Goal: Task Accomplishment & Management: Manage account settings

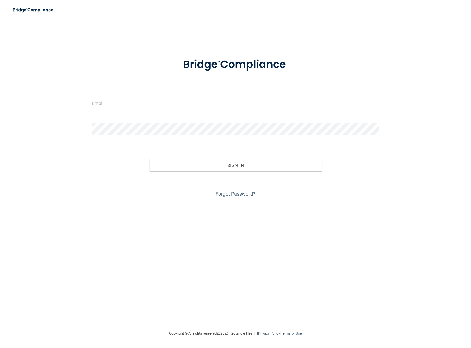
click at [118, 101] on input "email" at bounding box center [235, 103] width 287 height 12
type input "[PERSON_NAME][EMAIL_ADDRESS][DOMAIN_NAME]"
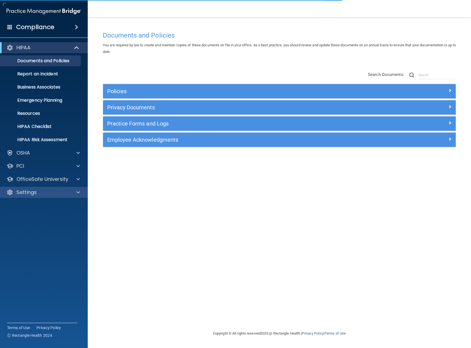
click at [38, 187] on div "Settings" at bounding box center [44, 192] width 88 height 11
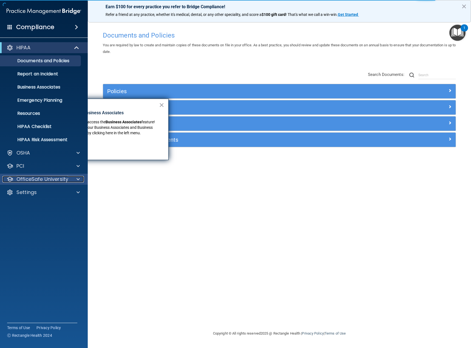
click at [76, 177] on div at bounding box center [77, 179] width 14 height 7
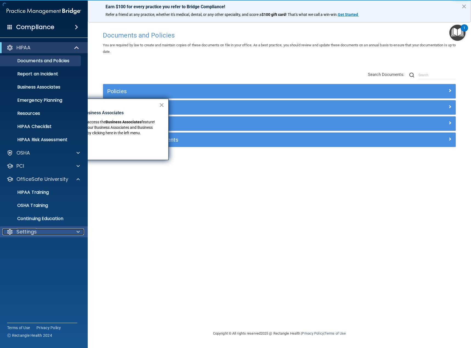
click at [36, 233] on p "Settings" at bounding box center [26, 231] width 20 height 7
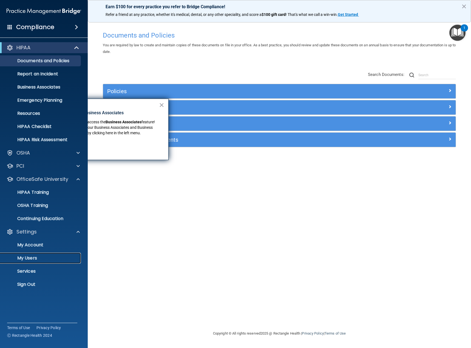
click at [33, 258] on p "My Users" at bounding box center [41, 257] width 75 height 5
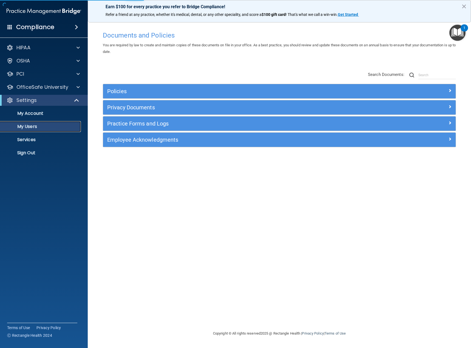
select select "20"
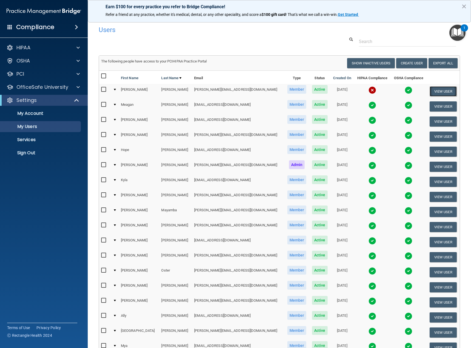
click at [442, 91] on button "View User" at bounding box center [442, 91] width 27 height 10
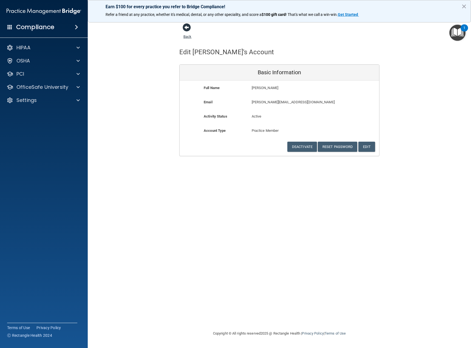
click at [188, 30] on span at bounding box center [186, 27] width 8 height 8
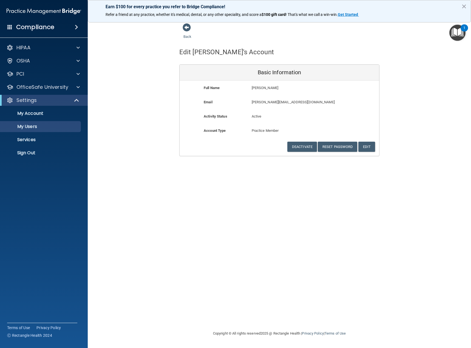
select select "20"
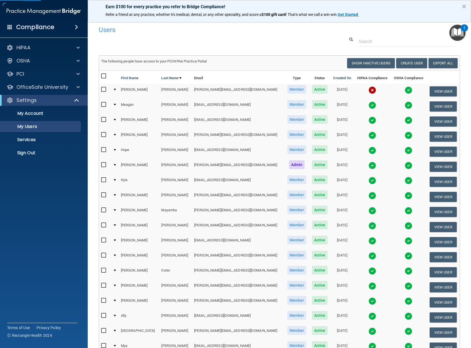
click at [368, 91] on img at bounding box center [372, 90] width 8 height 8
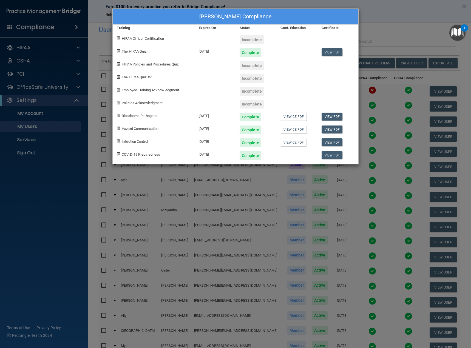
click at [373, 22] on div "[PERSON_NAME] Compliance Training Expires On Status Cont. Education Certificate…" at bounding box center [235, 174] width 471 height 348
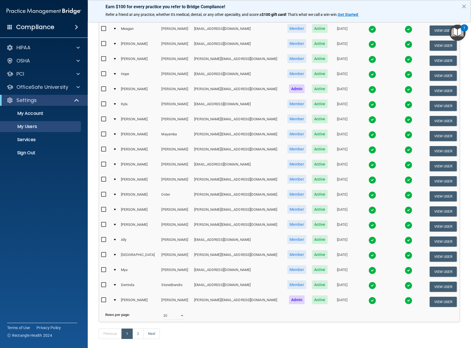
scroll to position [105, 0]
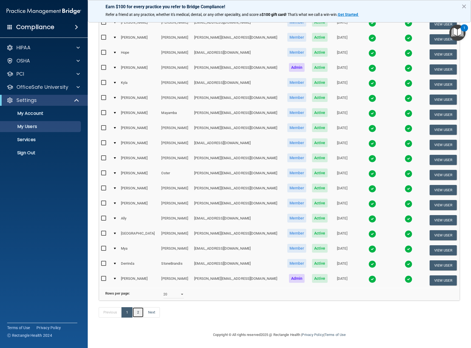
click at [141, 313] on link "2" at bounding box center [137, 312] width 11 height 10
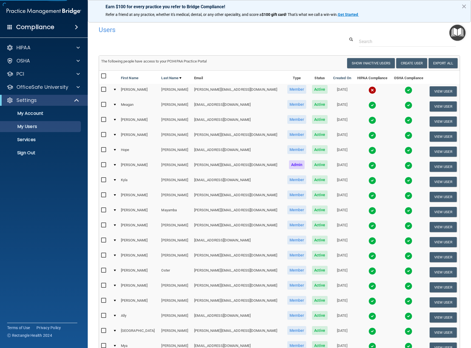
select select "20"
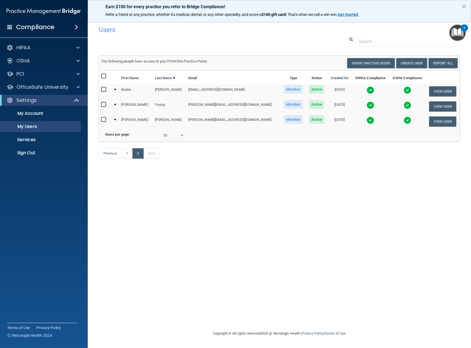
click at [403, 106] on img at bounding box center [407, 105] width 8 height 8
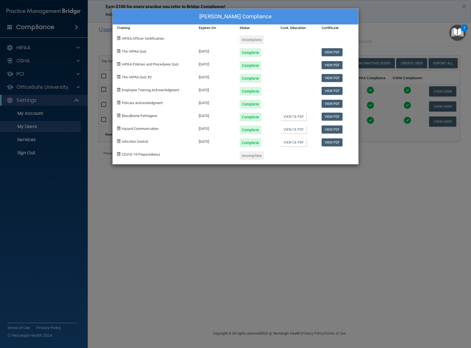
click at [374, 11] on div "[PERSON_NAME] Compliance Training Expires On Status Cont. Education Certificate…" at bounding box center [235, 174] width 471 height 348
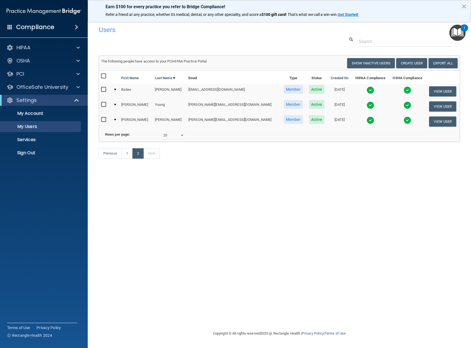
click at [366, 119] on img at bounding box center [370, 120] width 8 height 8
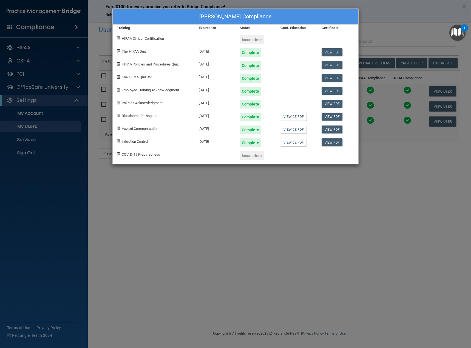
click at [411, 22] on div "Daniela Zuniga's Compliance Training Expires On Status Cont. Education Certific…" at bounding box center [235, 174] width 471 height 348
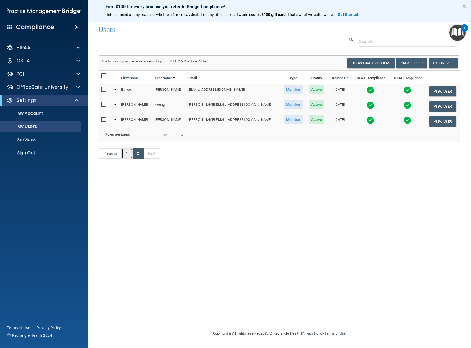
click at [128, 159] on link "1" at bounding box center [126, 153] width 11 height 10
select select "20"
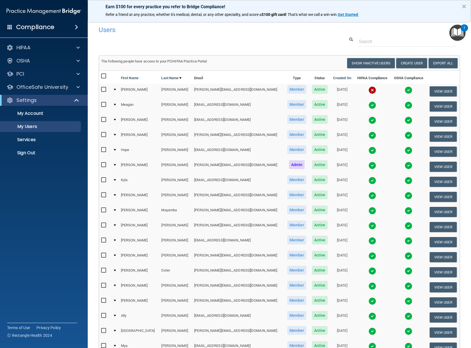
click at [368, 166] on img at bounding box center [372, 166] width 8 height 8
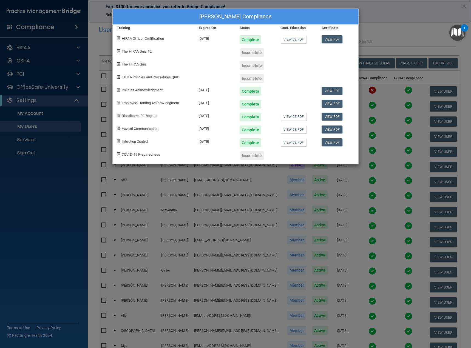
click at [390, 21] on div "Corwyn Hopke's Compliance Training Expires On Status Cont. Education Certificat…" at bounding box center [235, 174] width 471 height 348
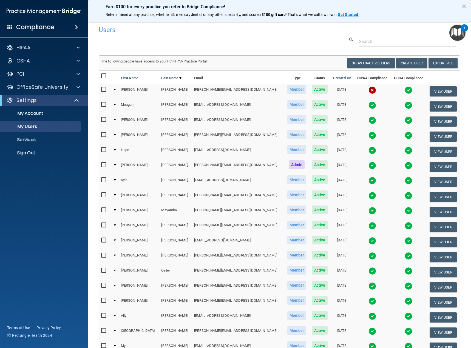
click at [368, 151] on img at bounding box center [372, 151] width 8 height 8
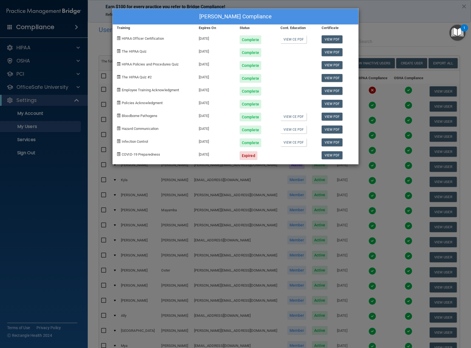
click at [383, 12] on div "Hope Havenner's Compliance Training Expires On Status Cont. Education Certifica…" at bounding box center [235, 174] width 471 height 348
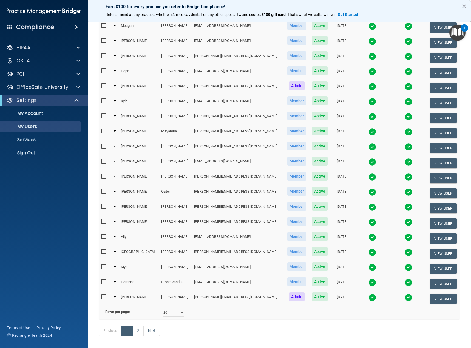
scroll to position [105, 0]
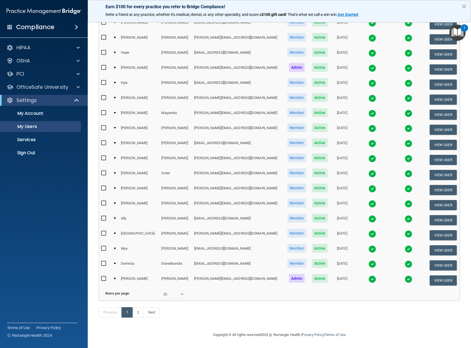
click at [368, 275] on img at bounding box center [372, 279] width 8 height 8
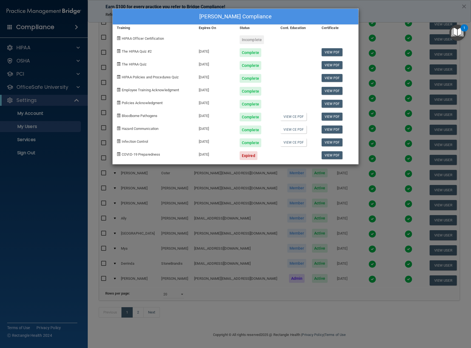
click at [373, 18] on div "Joni Suttles's Compliance Training Expires On Status Cont. Education Certificat…" at bounding box center [235, 174] width 471 height 348
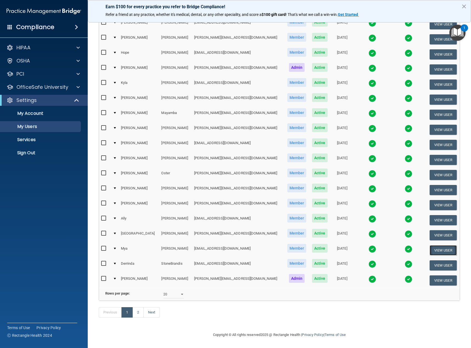
click at [432, 245] on button "View User" at bounding box center [442, 250] width 27 height 10
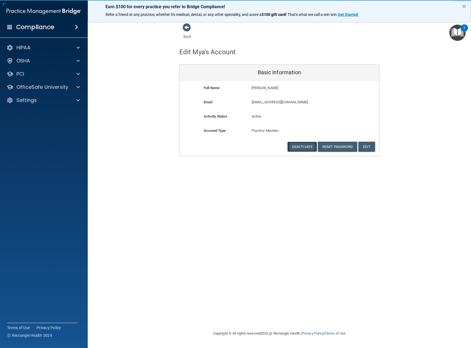
click at [304, 146] on button "Deactivate" at bounding box center [302, 147] width 30 height 10
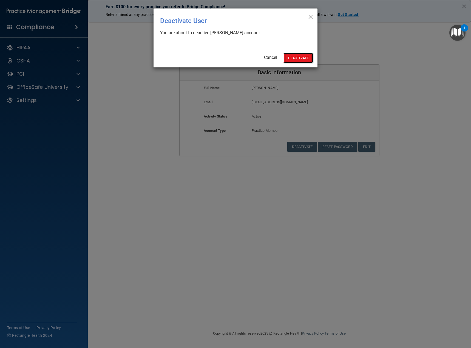
click at [304, 57] on button "Deactivate" at bounding box center [298, 58] width 30 height 10
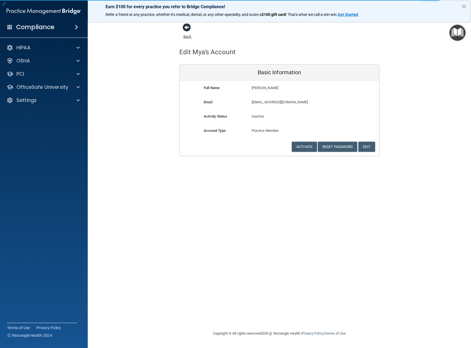
click at [187, 28] on span at bounding box center [186, 27] width 8 height 8
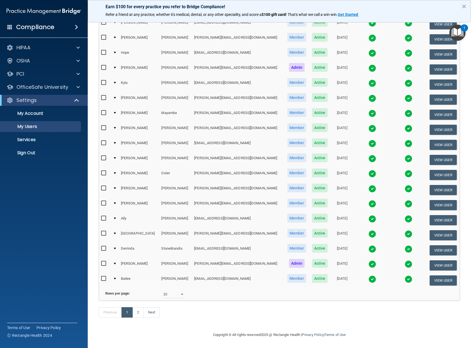
scroll to position [105, 0]
click at [184, 290] on div "10 20 30 40 all" at bounding box center [173, 294] width 29 height 8
click at [181, 291] on select "10 20 30 40 all" at bounding box center [173, 294] width 21 height 8
select select "30"
click at [163, 290] on select "10 20 30 40 all" at bounding box center [173, 294] width 21 height 8
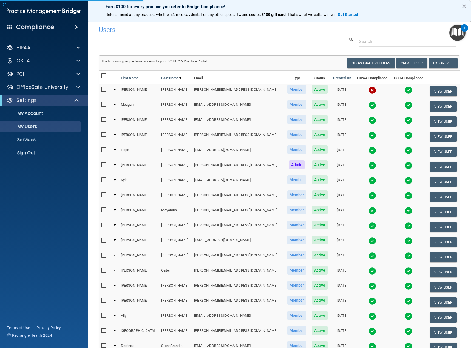
select select "30"
drag, startPoint x: 367, startPoint y: 0, endPoint x: 308, endPoint y: 17, distance: 61.2
click at [308, 17] on span "! That's what we call a win-win." at bounding box center [311, 14] width 52 height 4
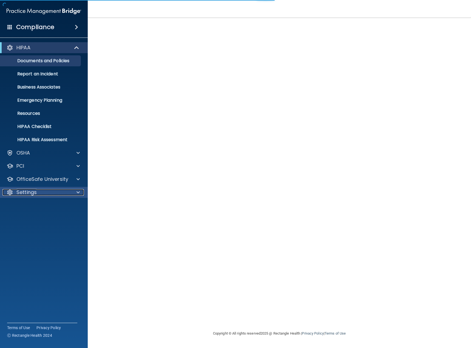
click at [25, 191] on p "Settings" at bounding box center [26, 192] width 20 height 7
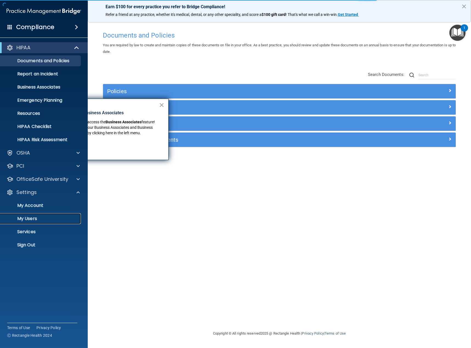
click at [26, 219] on p "My Users" at bounding box center [41, 218] width 75 height 5
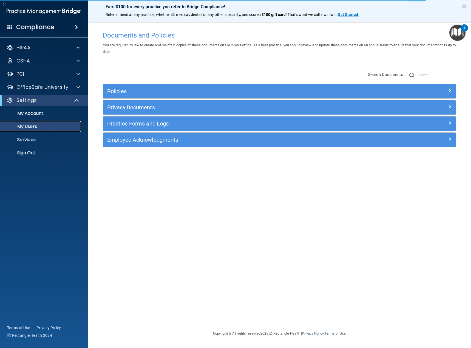
select select "20"
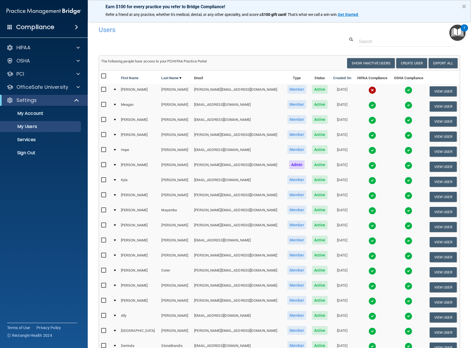
click at [368, 255] on img at bounding box center [372, 256] width 8 height 8
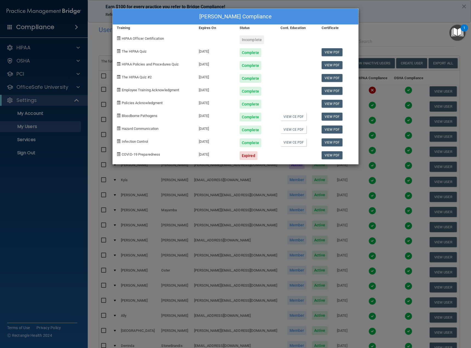
click at [377, 10] on div "Kristen Mullins's Compliance Training Expires On Status Cont. Education Certifi…" at bounding box center [235, 174] width 471 height 348
